Goal: Check status: Check status

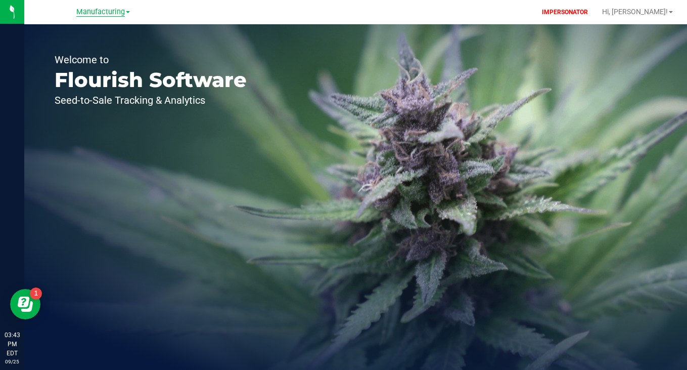
click at [100, 14] on span "Manufacturing" at bounding box center [100, 12] width 49 height 9
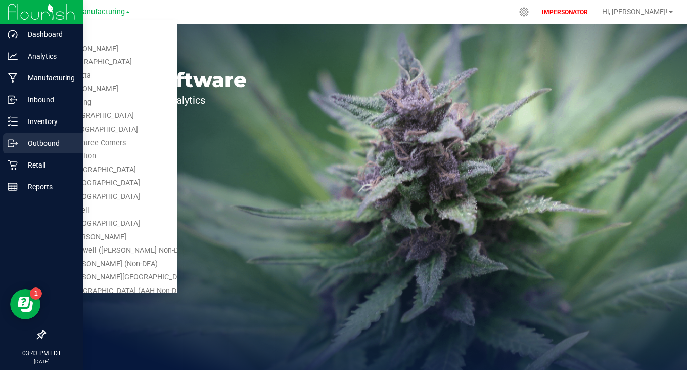
click at [36, 140] on p "Outbound" at bounding box center [48, 143] width 61 height 12
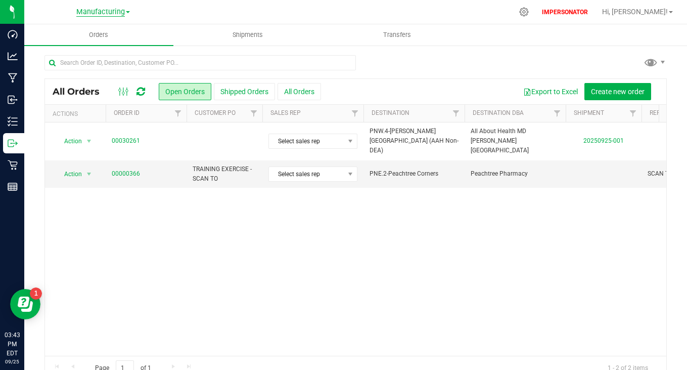
click at [97, 13] on span "Manufacturing" at bounding box center [100, 12] width 49 height 9
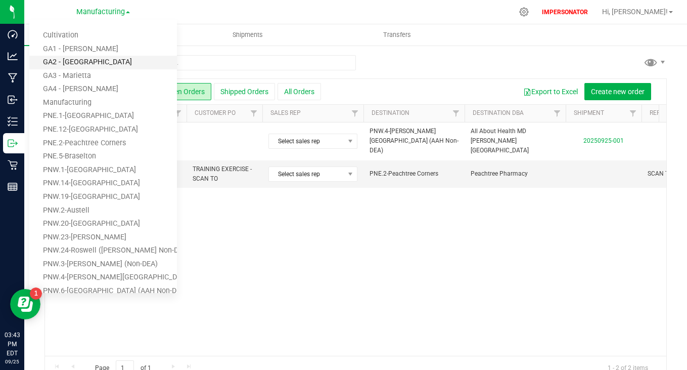
click at [70, 59] on link "GA2 - [GEOGRAPHIC_DATA]" at bounding box center [103, 63] width 148 height 14
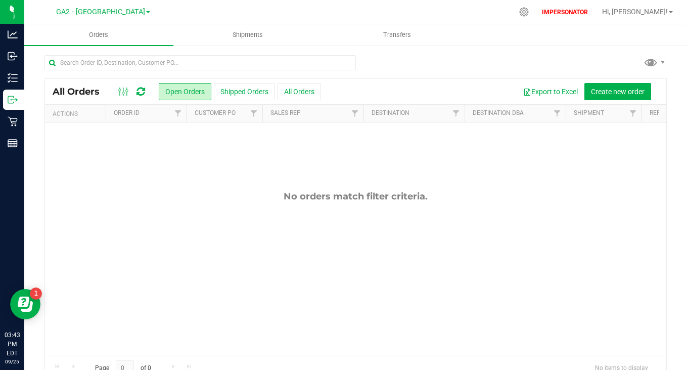
click at [238, 81] on div "All Orders Open Orders Shipped Orders All Orders Export to Excel Create new ord…" at bounding box center [356, 91] width 622 height 25
click at [238, 88] on button "Shipped Orders" at bounding box center [244, 91] width 61 height 17
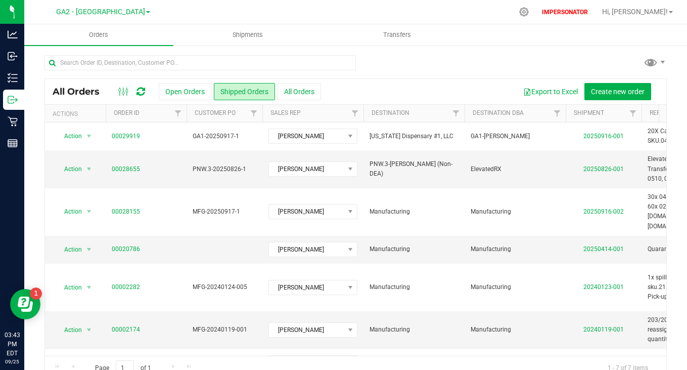
scroll to position [19, 0]
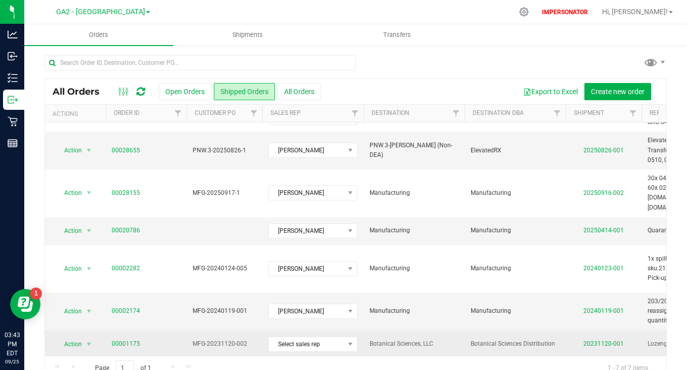
drag, startPoint x: 460, startPoint y: 330, endPoint x: 557, endPoint y: 333, distance: 97.2
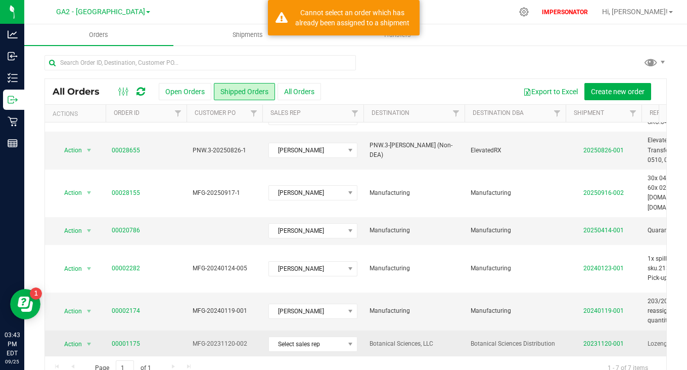
click at [557, 339] on span "Botanical Sciences Distribution" at bounding box center [515, 344] width 89 height 10
click at [487, 339] on span "Botanical Sciences Distribution" at bounding box center [515, 344] width 89 height 10
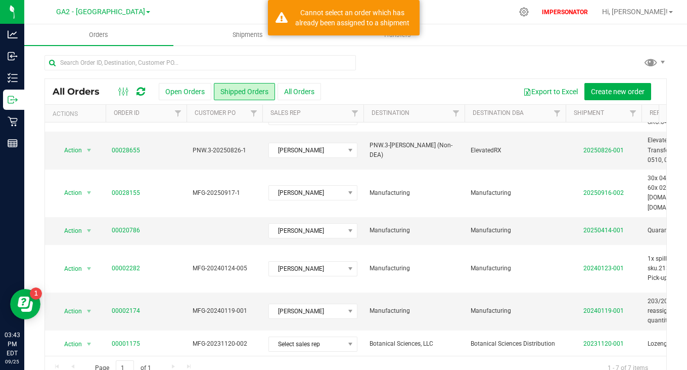
click at [487, 89] on div "Export to Excel Create new order" at bounding box center [490, 91] width 338 height 17
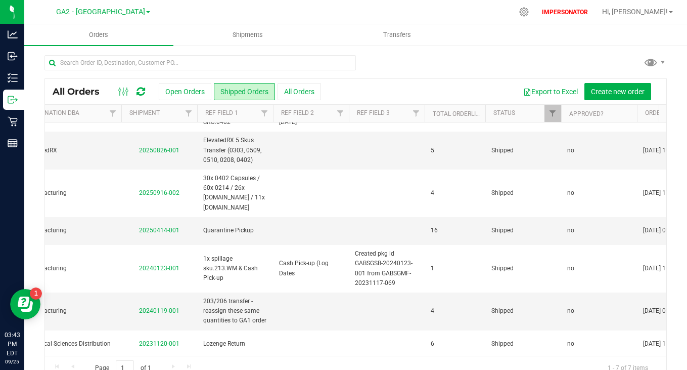
scroll to position [0, 103]
